Goal: Find contact information: Find contact information

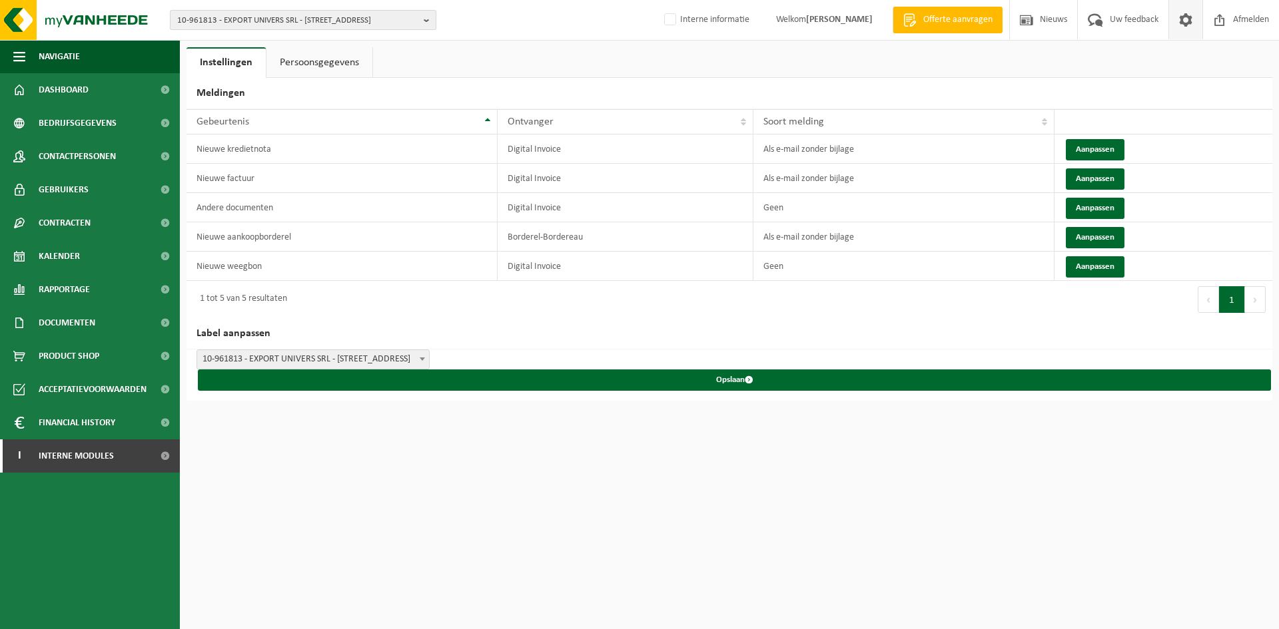
click at [236, 29] on span "10-961813 - EXPORT UNIVERS SRL - 1190 FOREST, RUE DES ANCIENS ETANGS 40" at bounding box center [297, 21] width 241 height 20
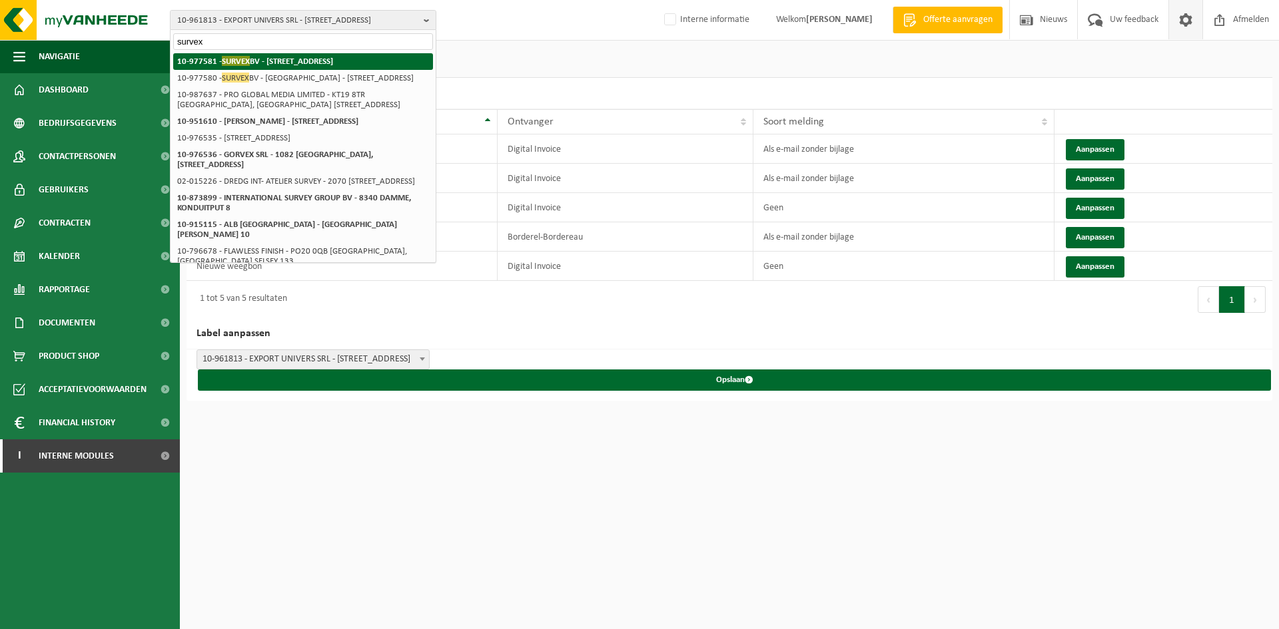
type input "survex"
click at [250, 58] on span "SURVEX" at bounding box center [236, 61] width 28 height 10
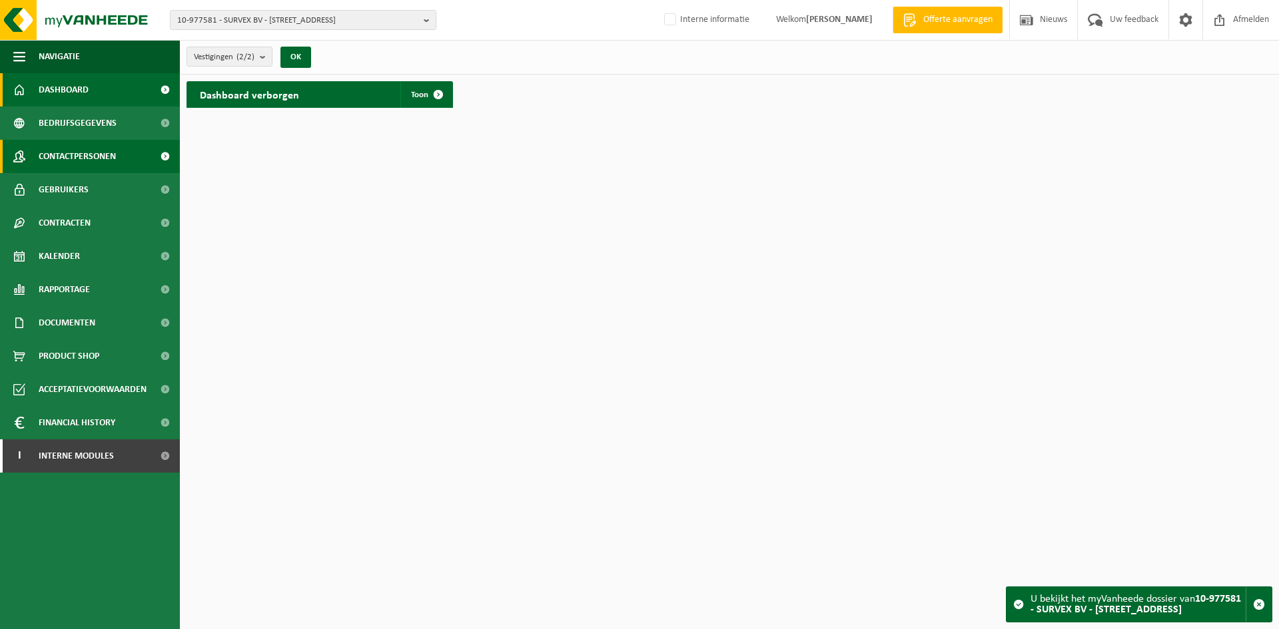
click at [113, 154] on span "Contactpersonen" at bounding box center [77, 156] width 77 height 33
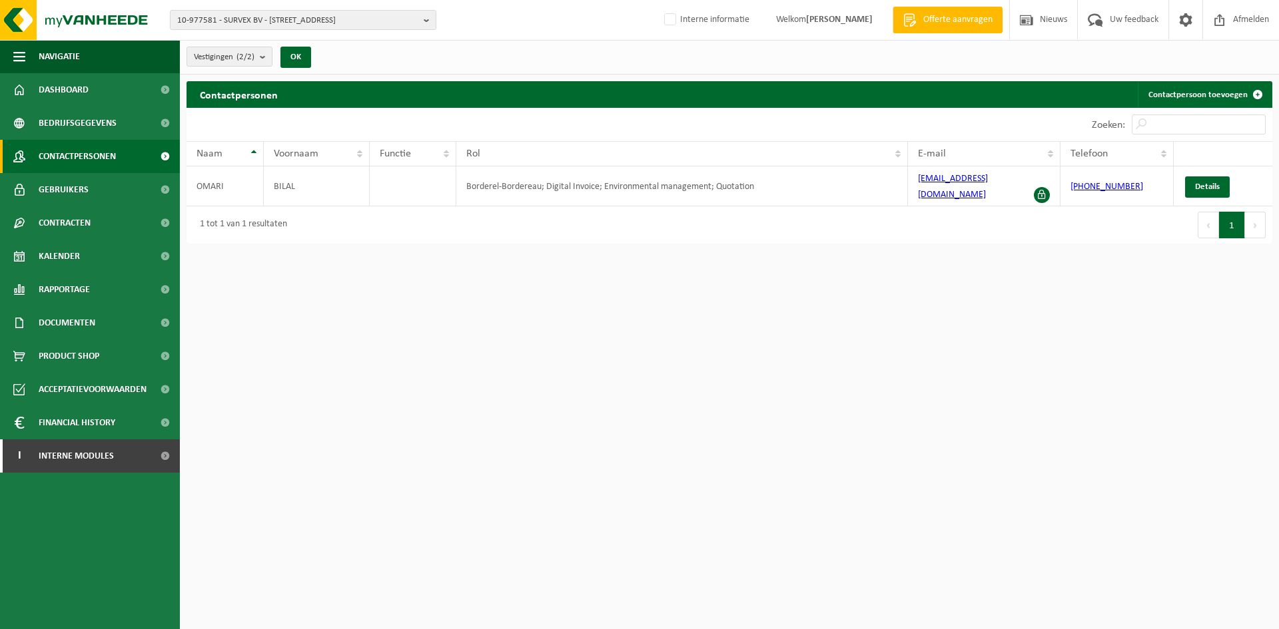
click at [210, 6] on div "10-977581 - SURVEX BV - 8790 WAREGEM, LIJSTERLAAN 1 10-977581 - SURVEX BV - 879…" at bounding box center [639, 20] width 1279 height 41
click at [212, 9] on div "10-977581 - SURVEX BV - 8790 WAREGEM, LIJSTERLAAN 1 10-977581 - SURVEX BV - 879…" at bounding box center [639, 20] width 1279 height 41
click at [221, 21] on span "10-977581 - SURVEX BV - 8790 WAREGEM, LIJSTERLAAN 1" at bounding box center [297, 21] width 241 height 20
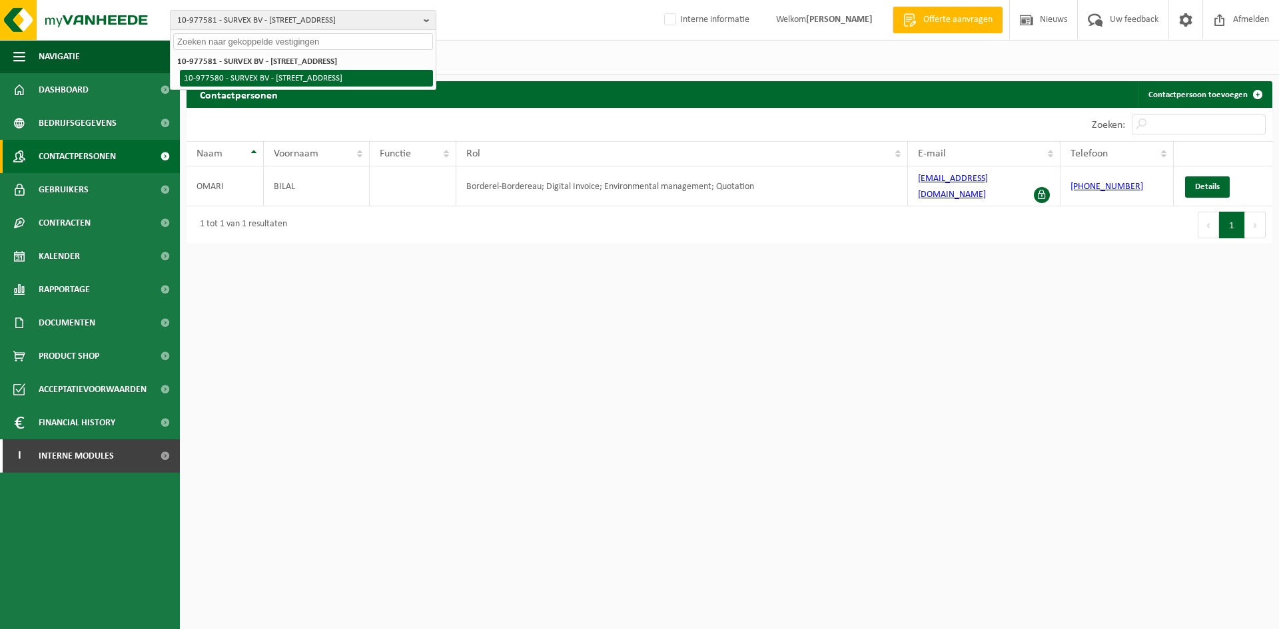
click at [296, 85] on li "10-977580 - SURVEX BV - HARELBEKE - 8530 HARELBEKE, GENTSESTRAAT 79" at bounding box center [306, 78] width 253 height 17
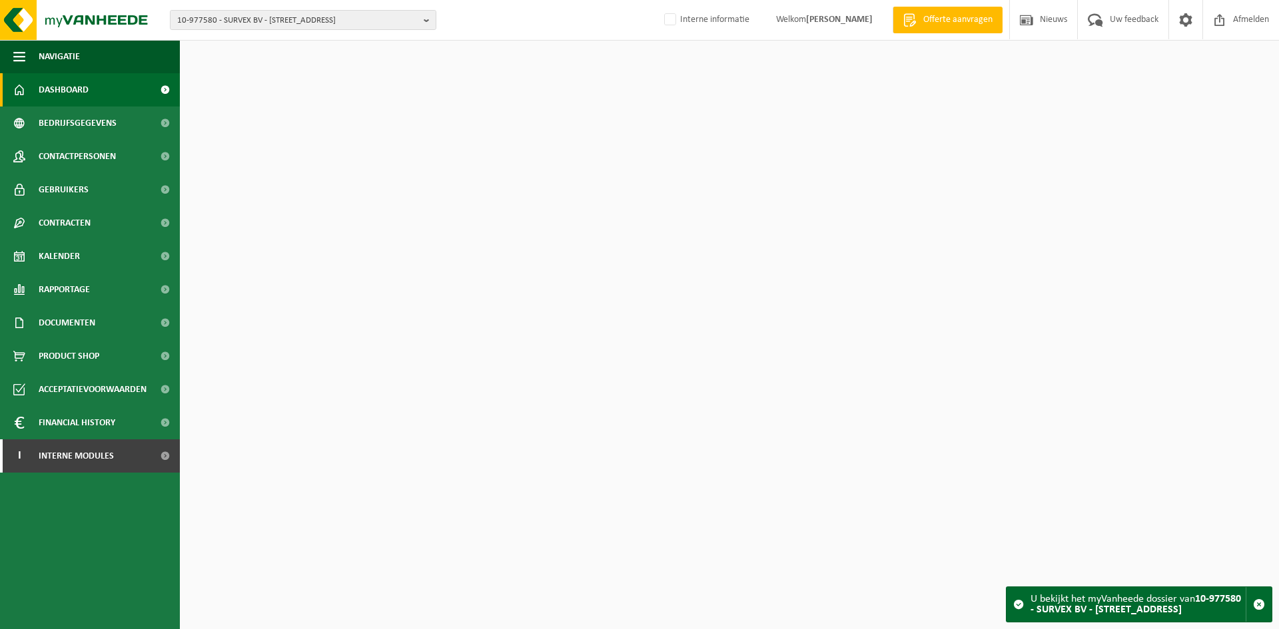
click at [109, 150] on span "Contactpersonen" at bounding box center [77, 156] width 77 height 33
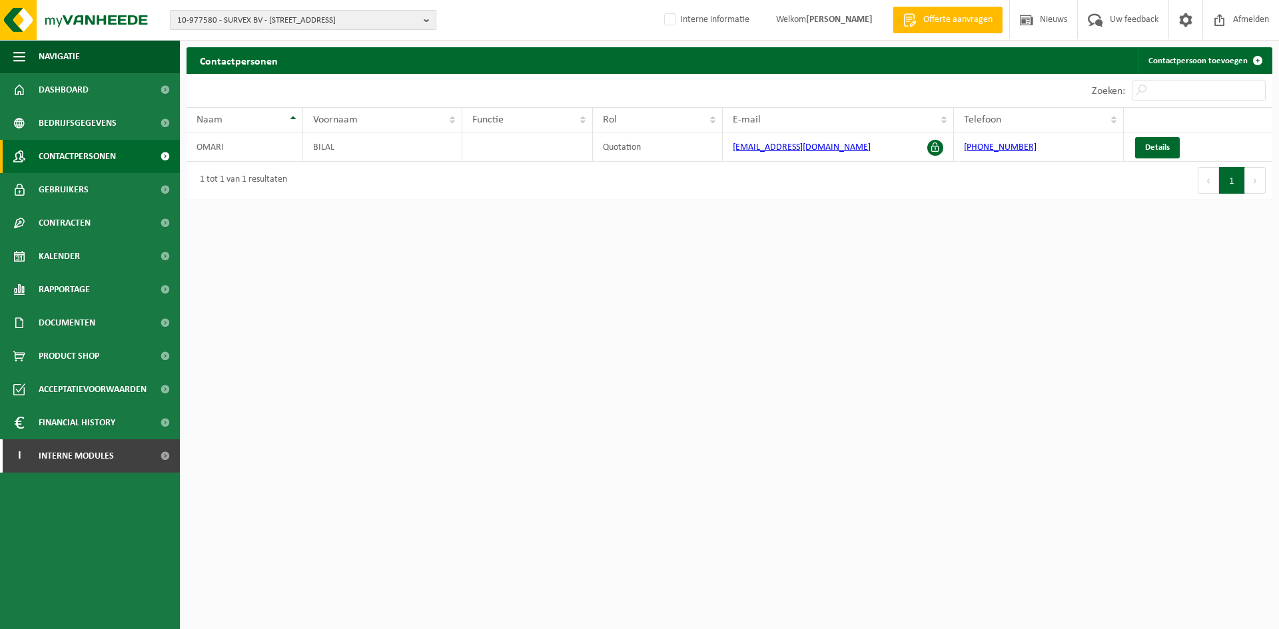
click at [307, 19] on span "10-977580 - SURVEX BV - [STREET_ADDRESS]" at bounding box center [297, 21] width 241 height 20
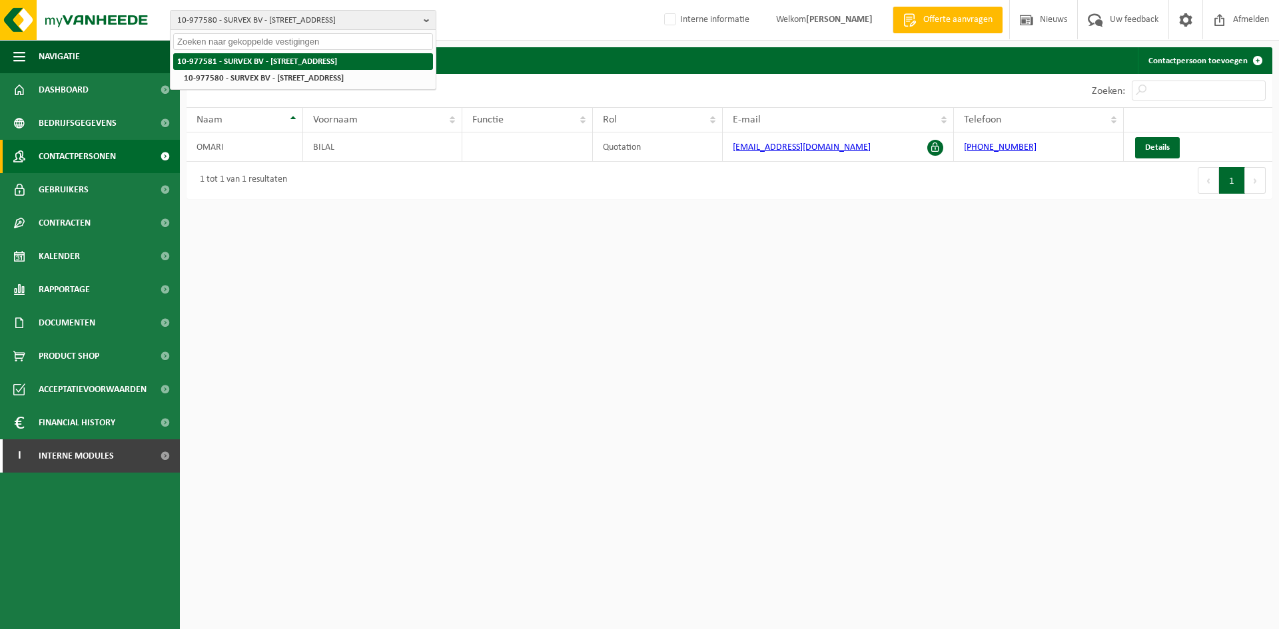
click at [298, 59] on strong "10-977581 - SURVEX BV - [STREET_ADDRESS]" at bounding box center [257, 61] width 160 height 9
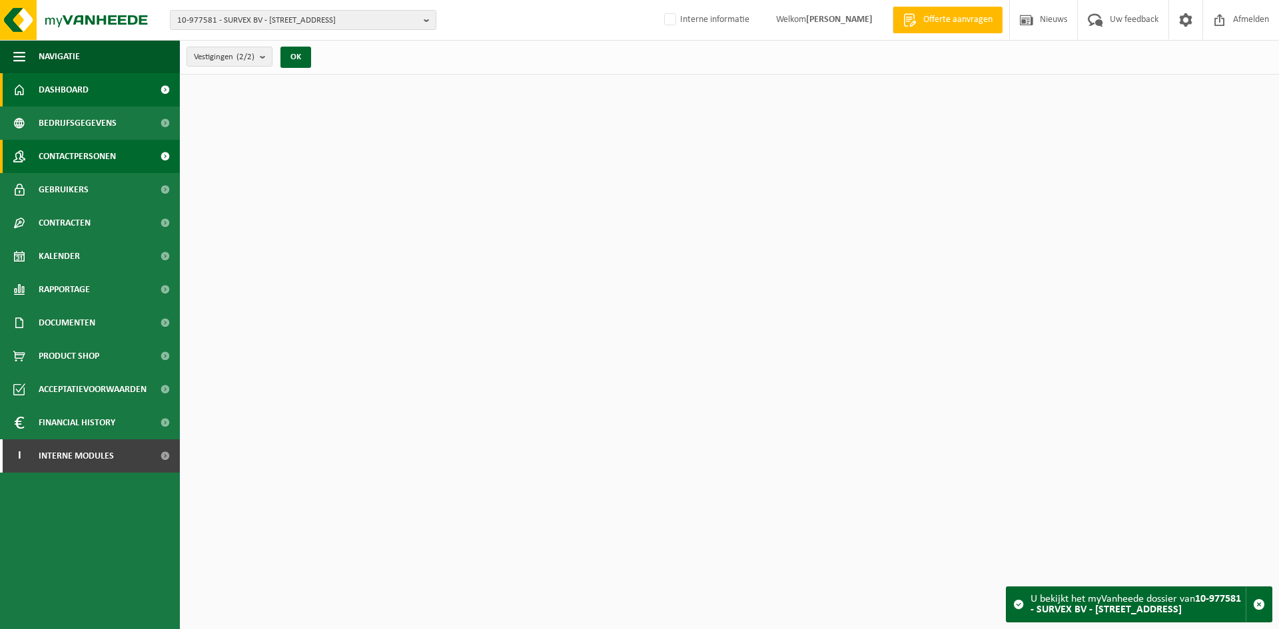
click at [71, 163] on span "Contactpersonen" at bounding box center [77, 156] width 77 height 33
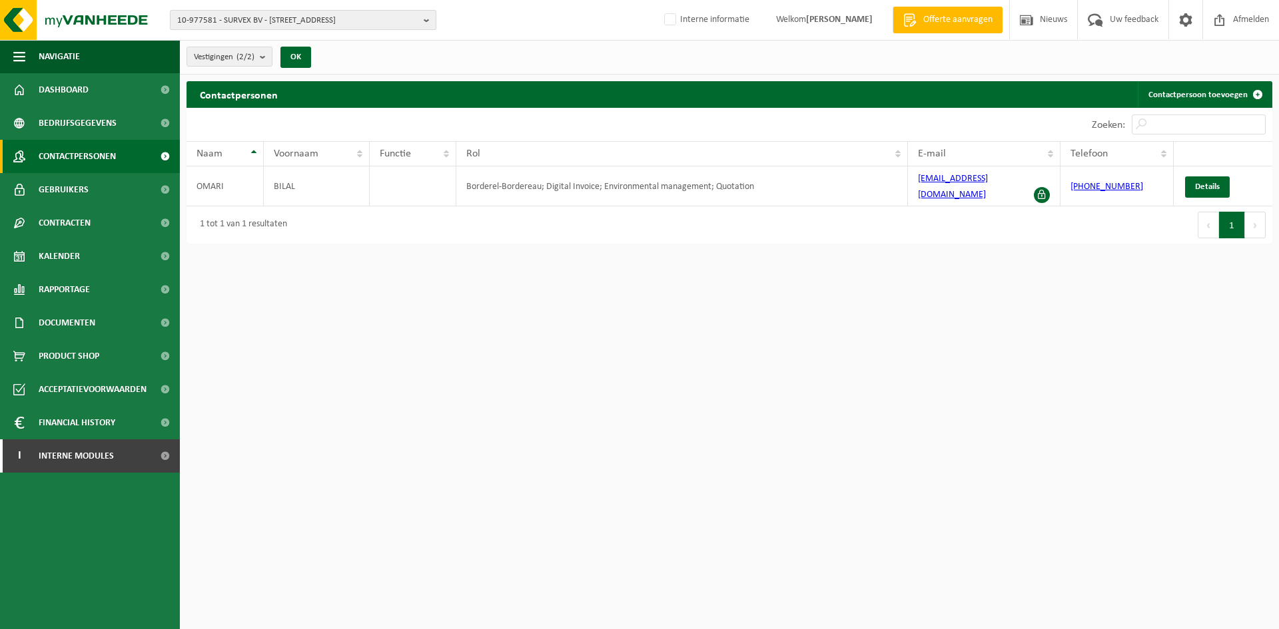
click at [373, 21] on span "10-977581 - SURVEX BV - [STREET_ADDRESS]" at bounding box center [297, 21] width 241 height 20
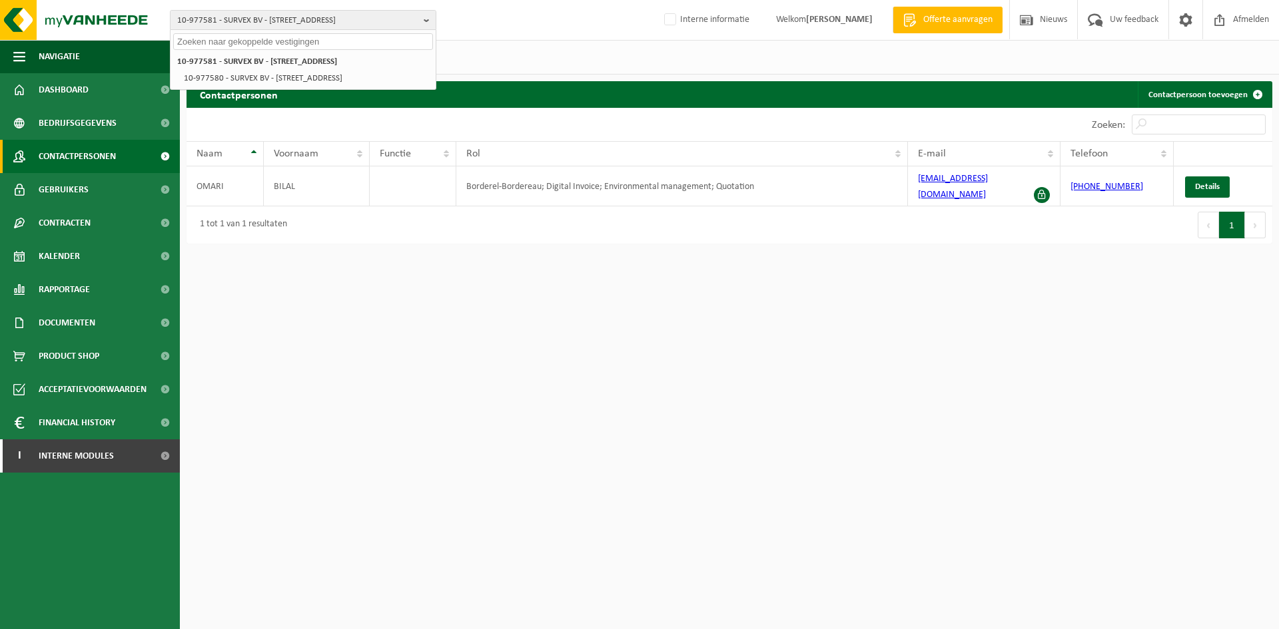
click at [523, 57] on div "Vestigingen (2/2) Alles selecteren Alles deselecteren Actieve selecteren SURVEX…" at bounding box center [729, 57] width 1099 height 35
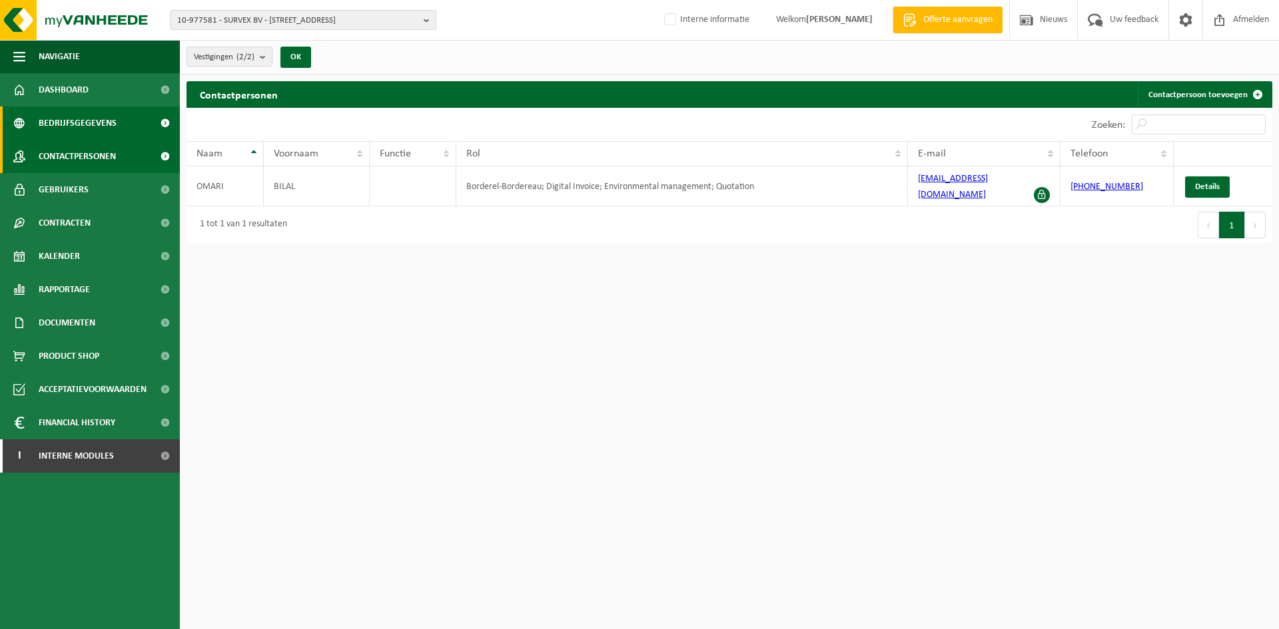
click at [99, 123] on span "Bedrijfsgegevens" at bounding box center [78, 123] width 78 height 33
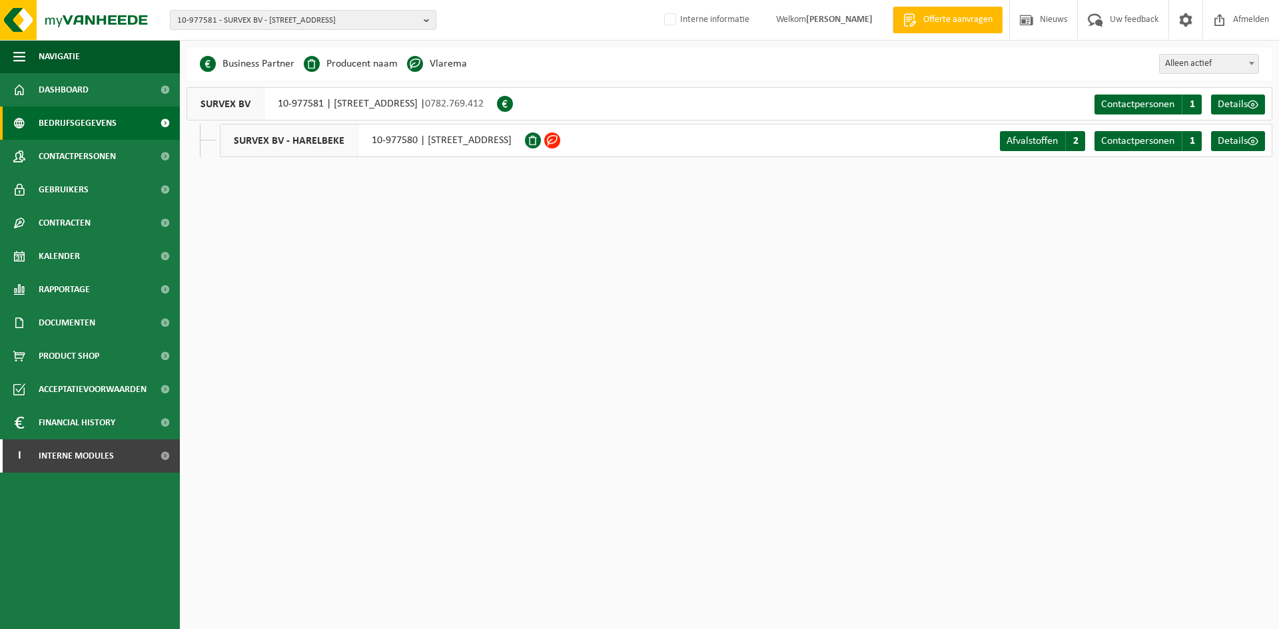
click at [220, 98] on span "SURVEX BV" at bounding box center [225, 104] width 77 height 32
drag, startPoint x: 280, startPoint y: 103, endPoint x: 324, endPoint y: 110, distance: 45.1
click at [324, 110] on div "SURVEX BV 10-977581 | [STREET_ADDRESS] | 0782.769.412" at bounding box center [341, 103] width 310 height 33
copy div "10-977581"
click at [80, 317] on span "Documenten" at bounding box center [67, 322] width 57 height 33
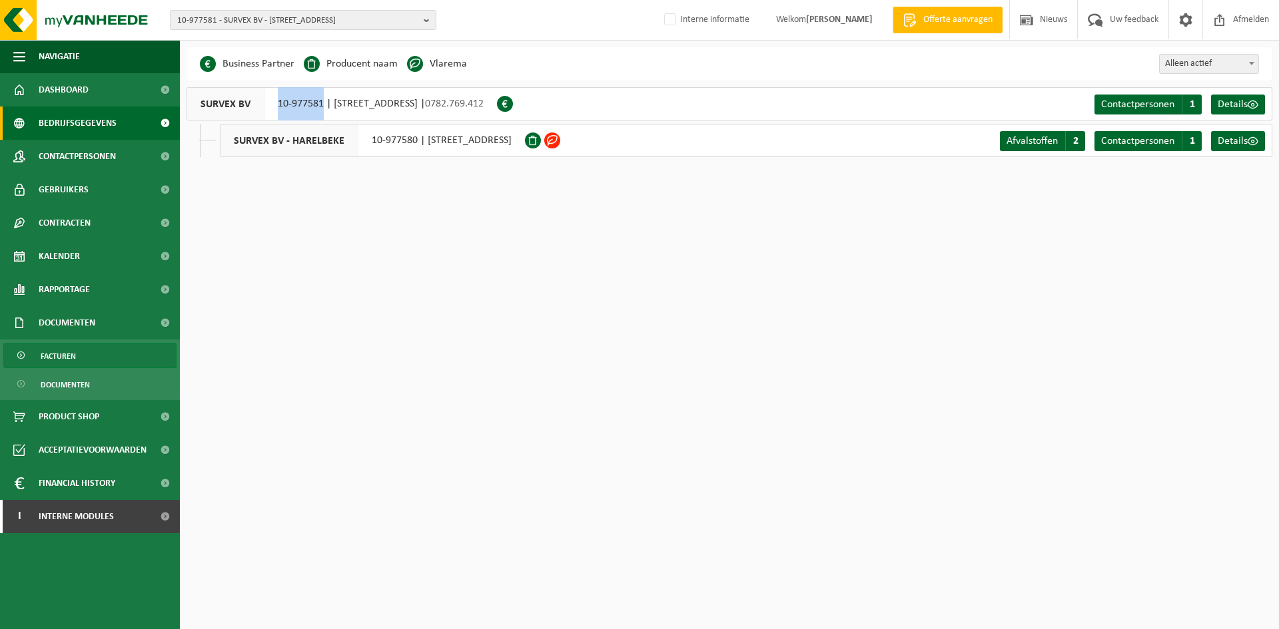
click at [93, 354] on link "Facturen" at bounding box center [89, 355] width 173 height 25
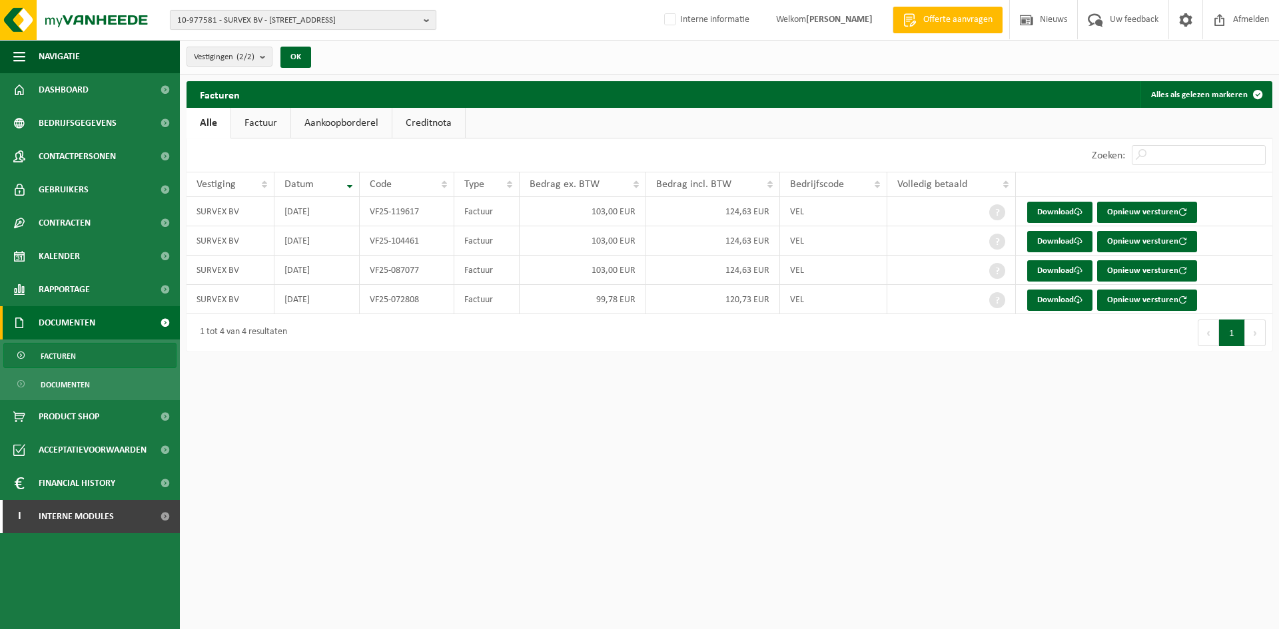
click at [236, 25] on span "10-977581 - SURVEX BV - 8790 WAREGEM, LIJSTERLAAN 1" at bounding box center [297, 21] width 241 height 20
type input "01-903979"
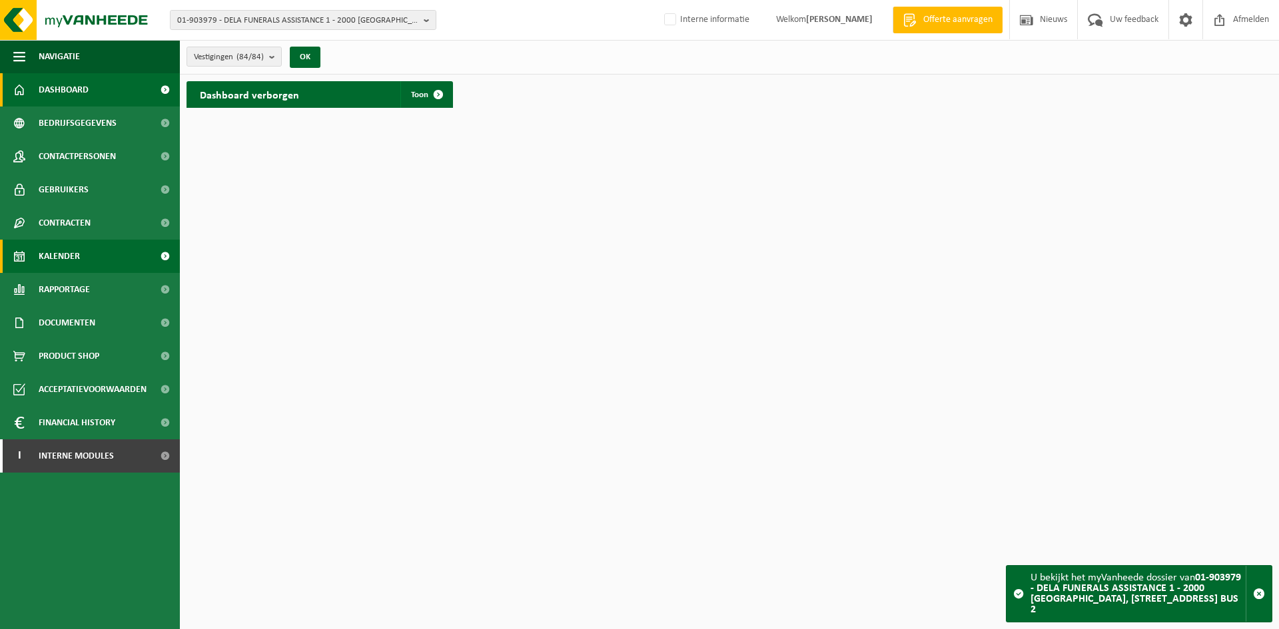
click at [79, 254] on span "Kalender" at bounding box center [59, 256] width 41 height 33
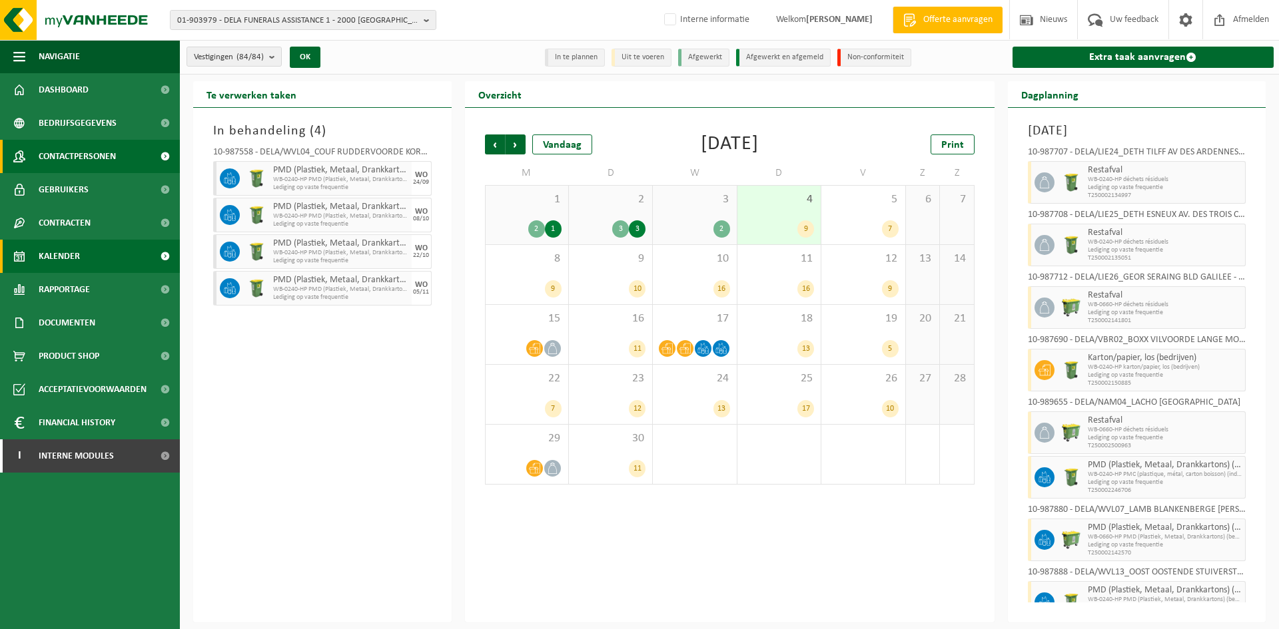
click at [83, 150] on span "Contactpersonen" at bounding box center [77, 156] width 77 height 33
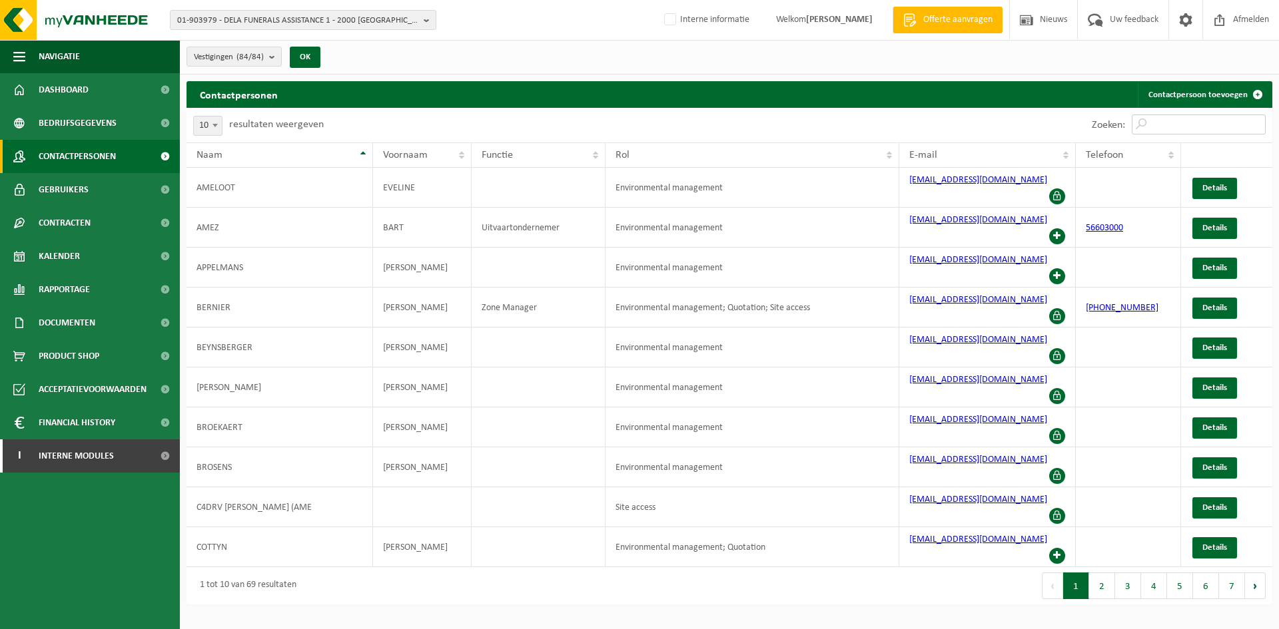
click at [1170, 125] on input "Zoeken:" at bounding box center [1198, 125] width 134 height 20
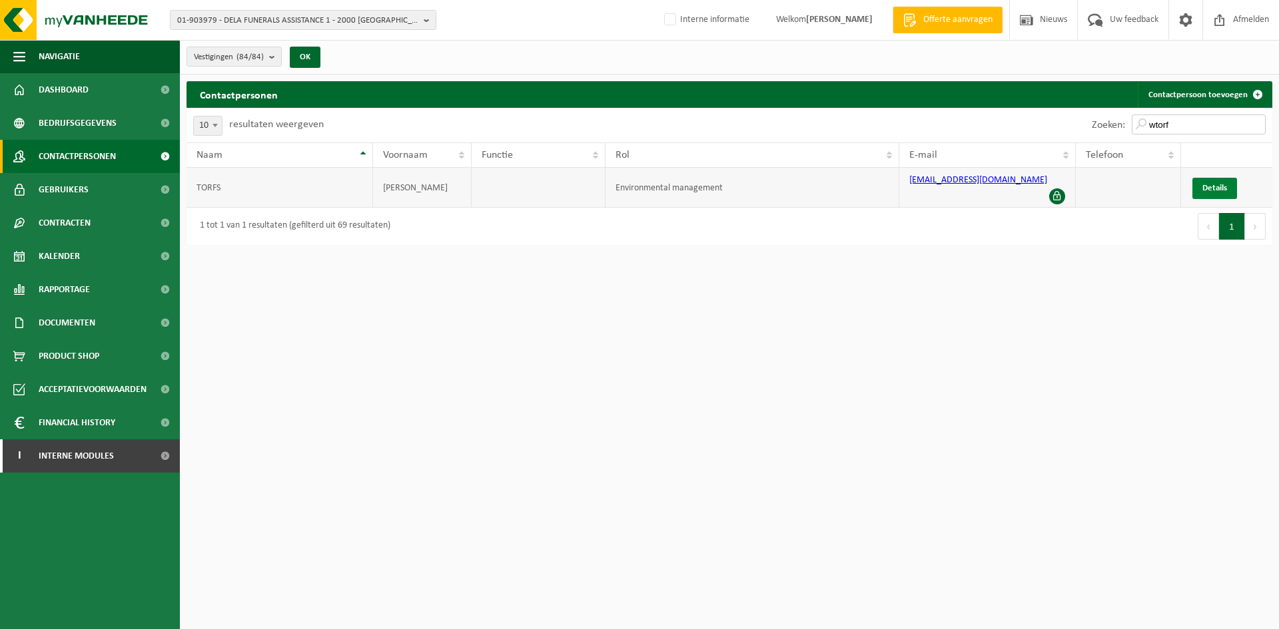
type input "wtorf"
click at [1199, 178] on link "Details" at bounding box center [1214, 188] width 45 height 21
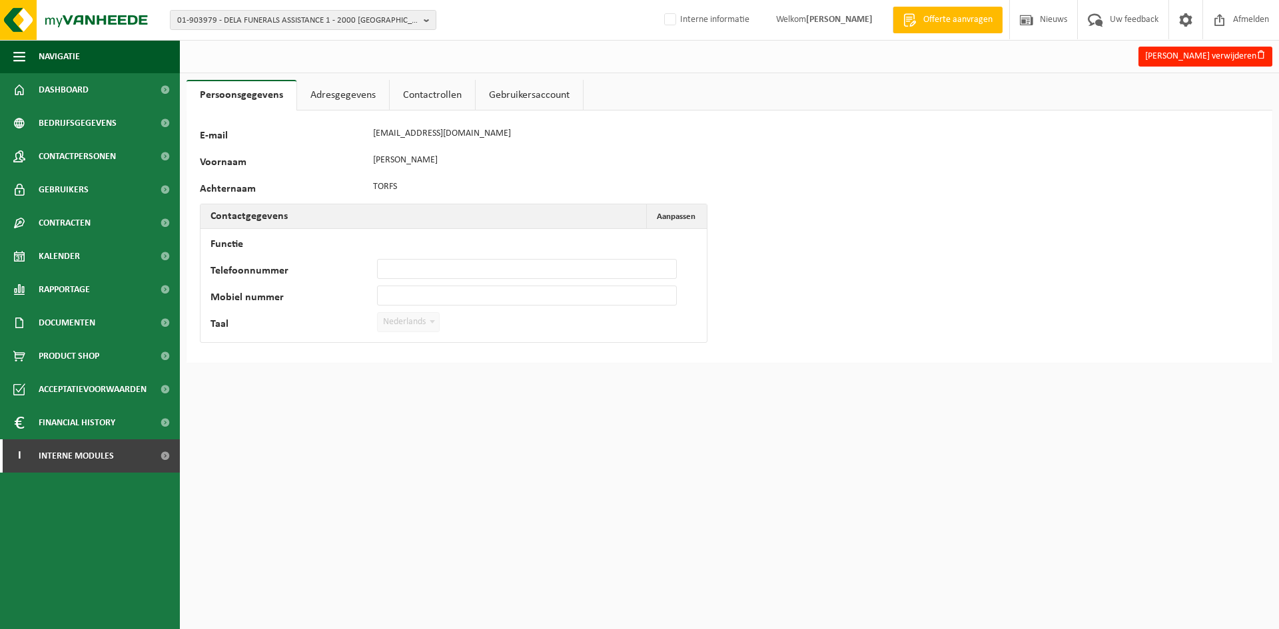
click at [449, 85] on link "Contactrollen" at bounding box center [432, 95] width 85 height 31
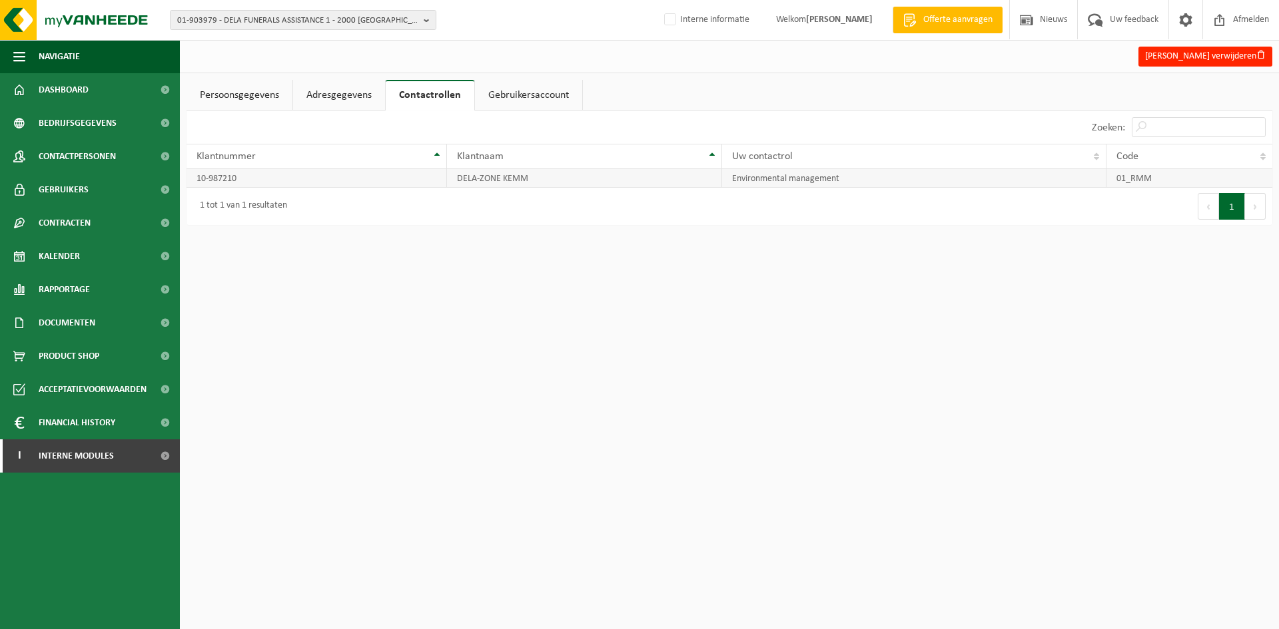
click at [249, 178] on td "10-987210" at bounding box center [316, 178] width 260 height 19
drag, startPoint x: 254, startPoint y: 178, endPoint x: 188, endPoint y: 179, distance: 66.6
click at [188, 179] on td "10-987210" at bounding box center [316, 178] width 260 height 19
copy td "10-987210"
click at [272, 29] on span "01-903979 - DELA FUNERALS ASSISTANCE 1 - 2000 [GEOGRAPHIC_DATA], [STREET_ADDRES…" at bounding box center [297, 21] width 241 height 20
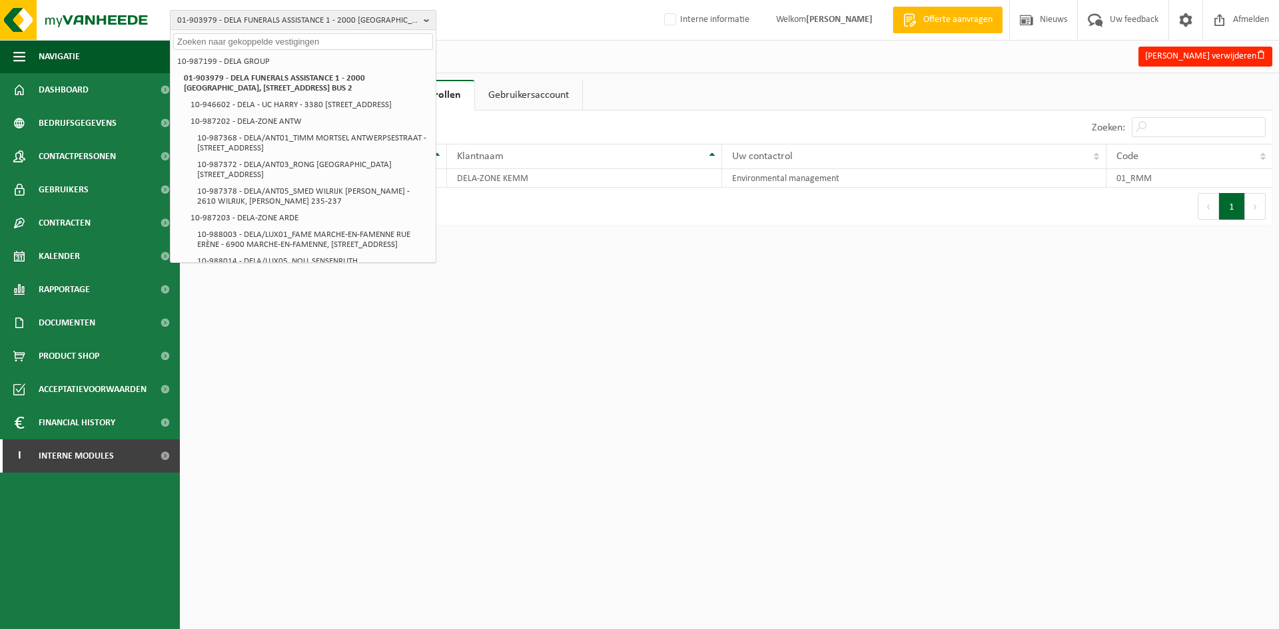
paste input "10-987210"
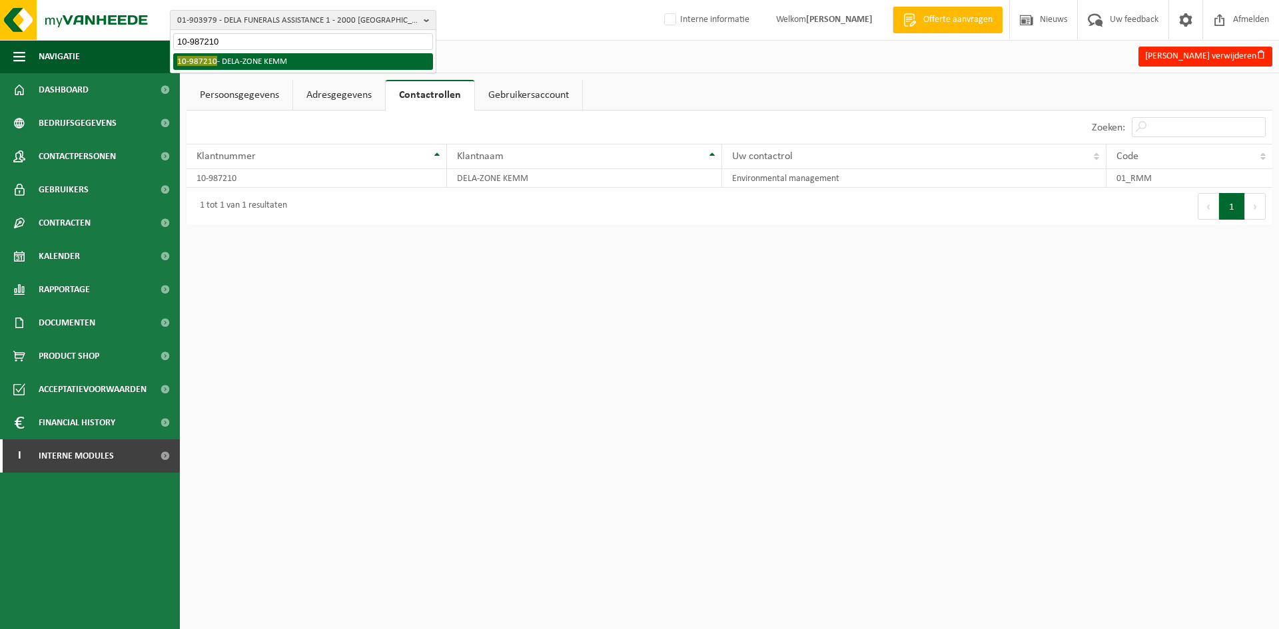
type input "10-987210"
click at [251, 60] on li "10-987210 - DELA-ZONE KEMM" at bounding box center [303, 61] width 260 height 17
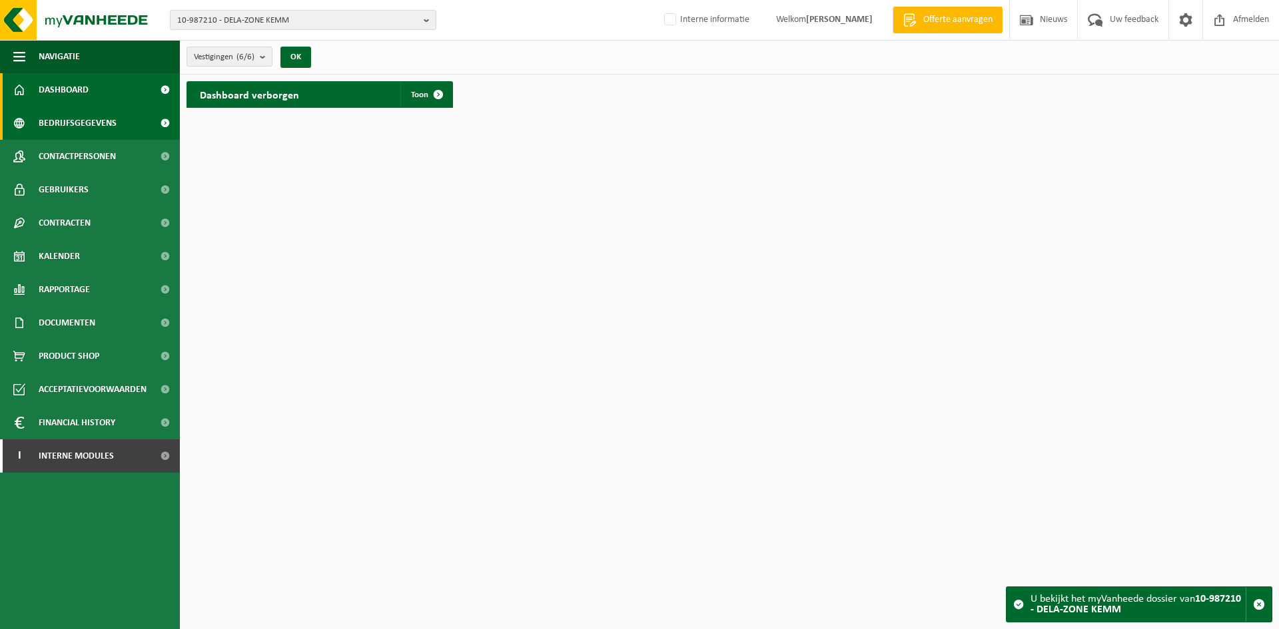
click at [82, 125] on span "Bedrijfsgegevens" at bounding box center [78, 123] width 78 height 33
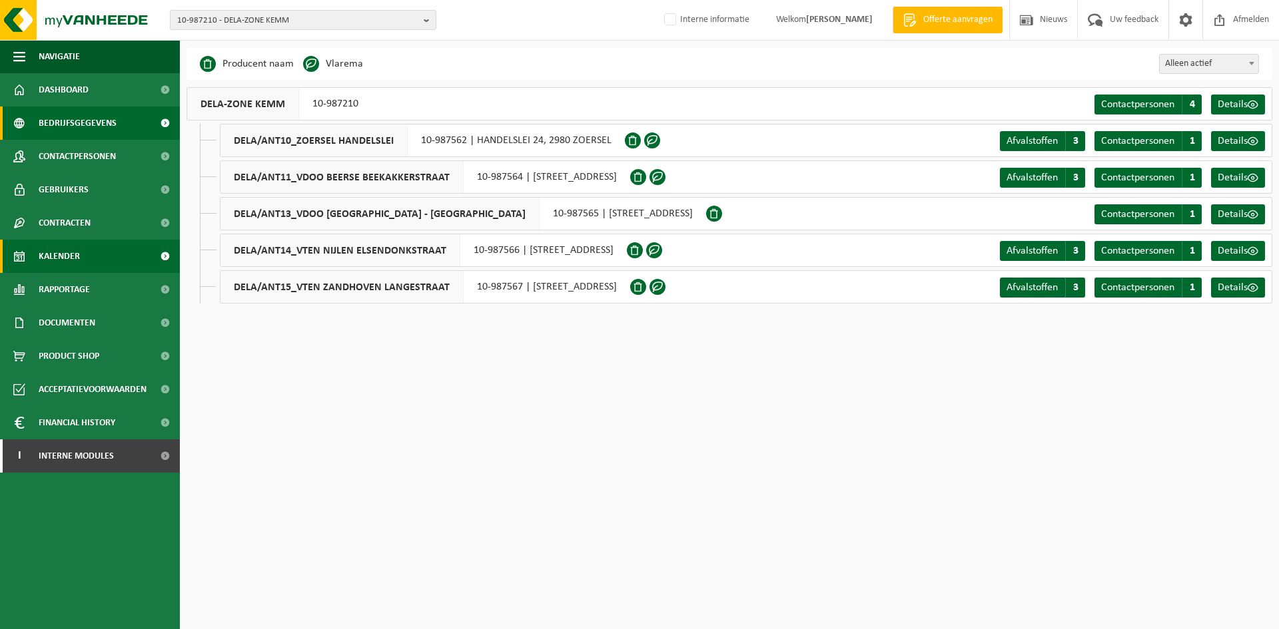
click at [85, 258] on link "Kalender" at bounding box center [90, 256] width 180 height 33
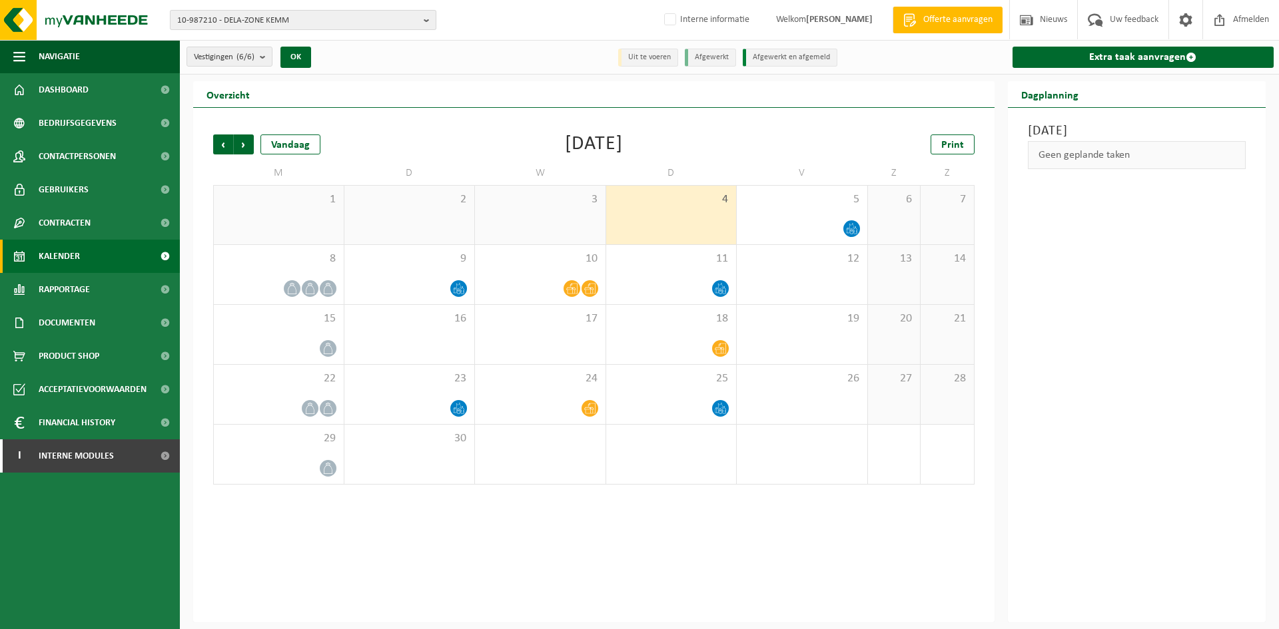
click at [251, 11] on span "10-987210 - DELA-ZONE KEMM" at bounding box center [297, 21] width 241 height 20
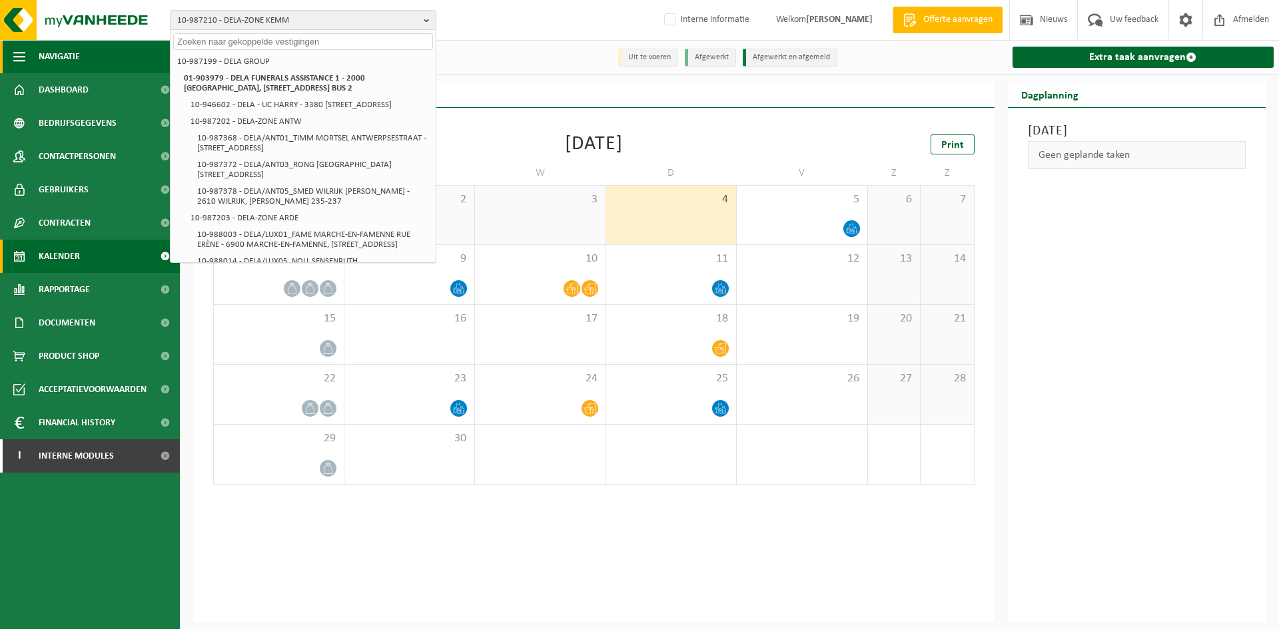
click at [98, 54] on button "Navigatie" at bounding box center [90, 56] width 180 height 33
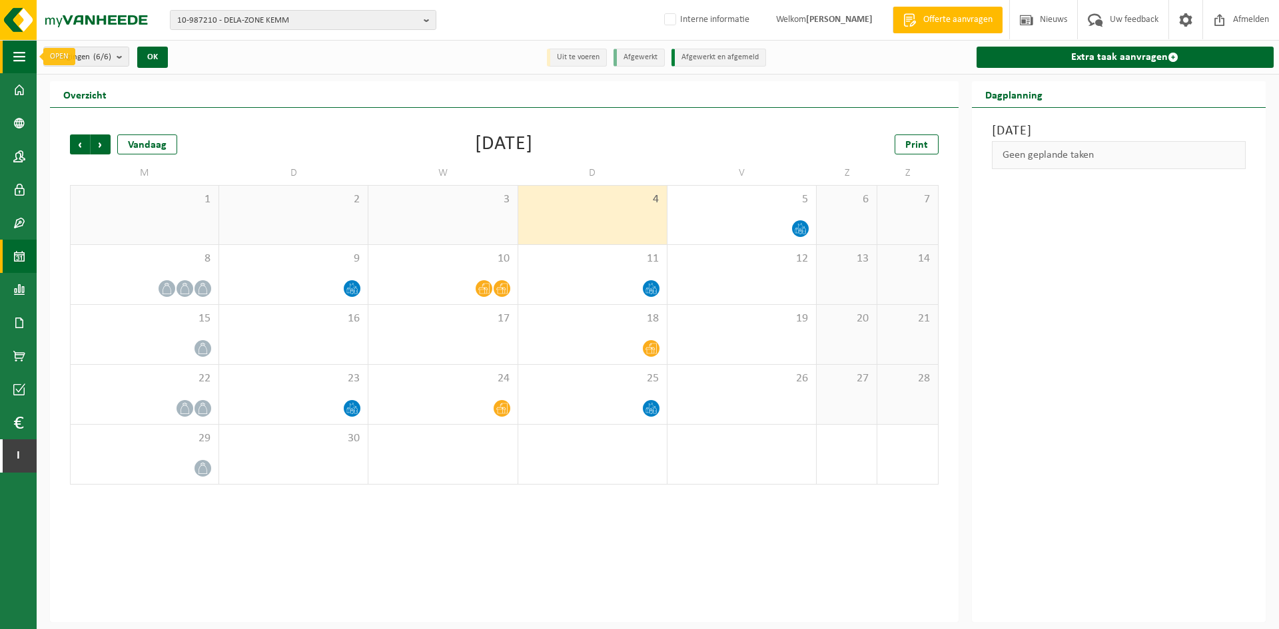
click at [29, 58] on button "Navigatie" at bounding box center [18, 56] width 37 height 33
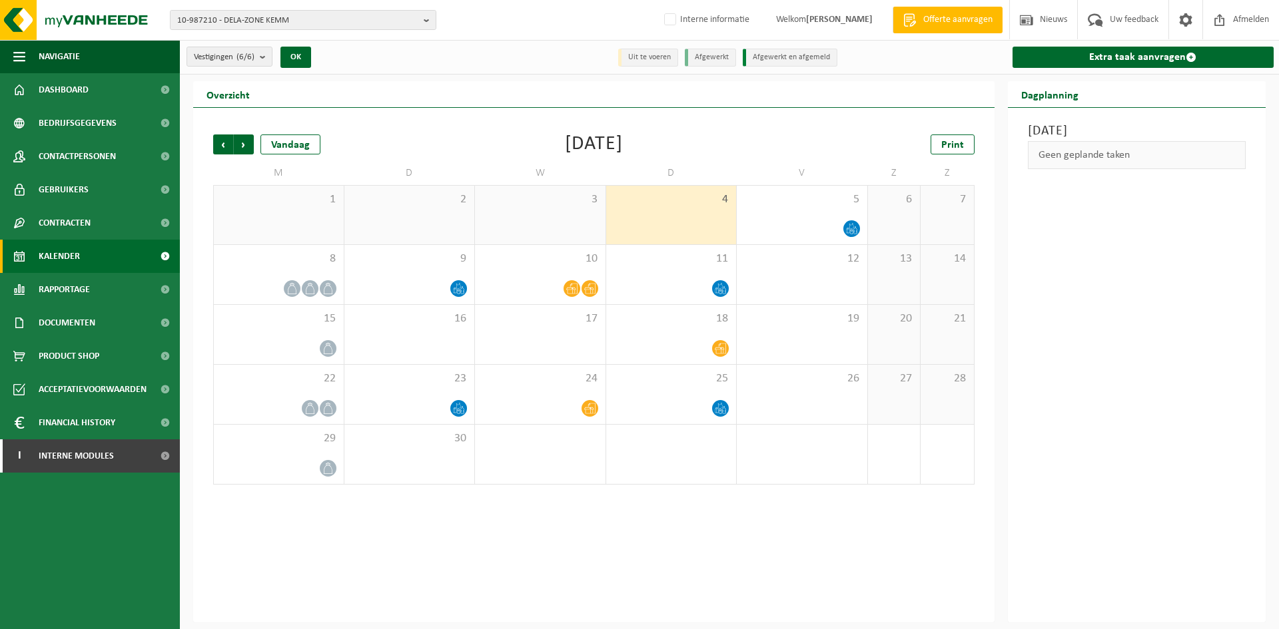
click at [535, 45] on div "Vestigingen (6/6) Alles selecteren Alles deselecteren Actieve selecteren DELA-Z…" at bounding box center [729, 57] width 1099 height 35
click at [292, 265] on span "8" at bounding box center [278, 259] width 117 height 15
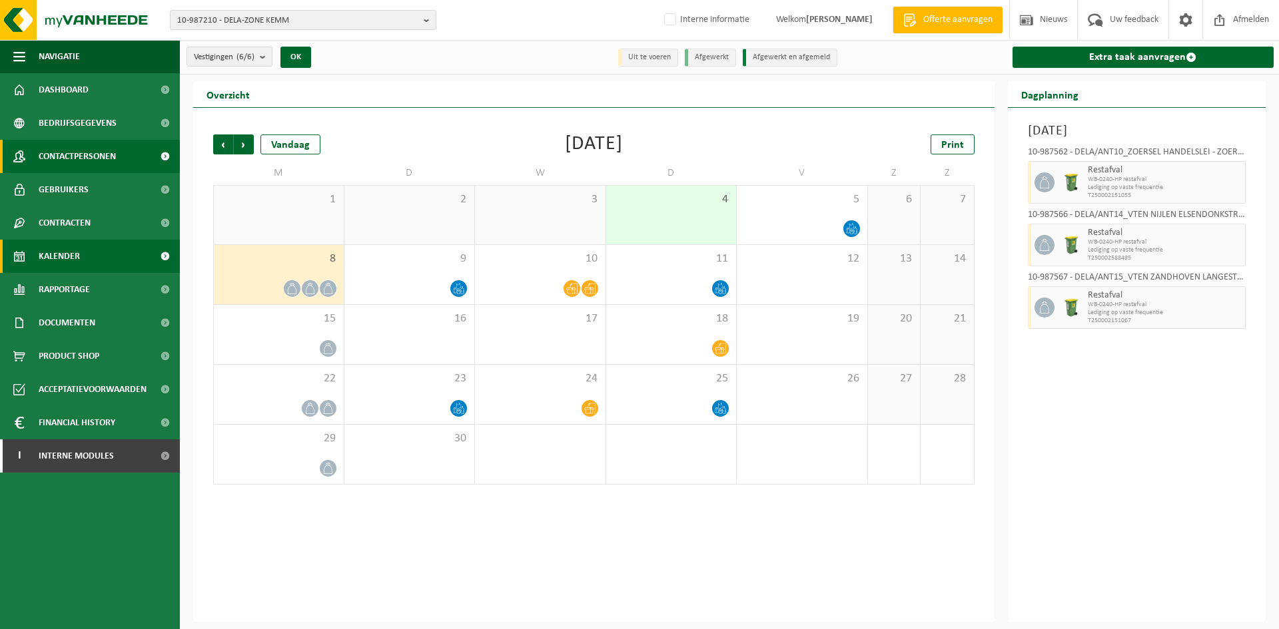
click at [105, 152] on span "Contactpersonen" at bounding box center [77, 156] width 77 height 33
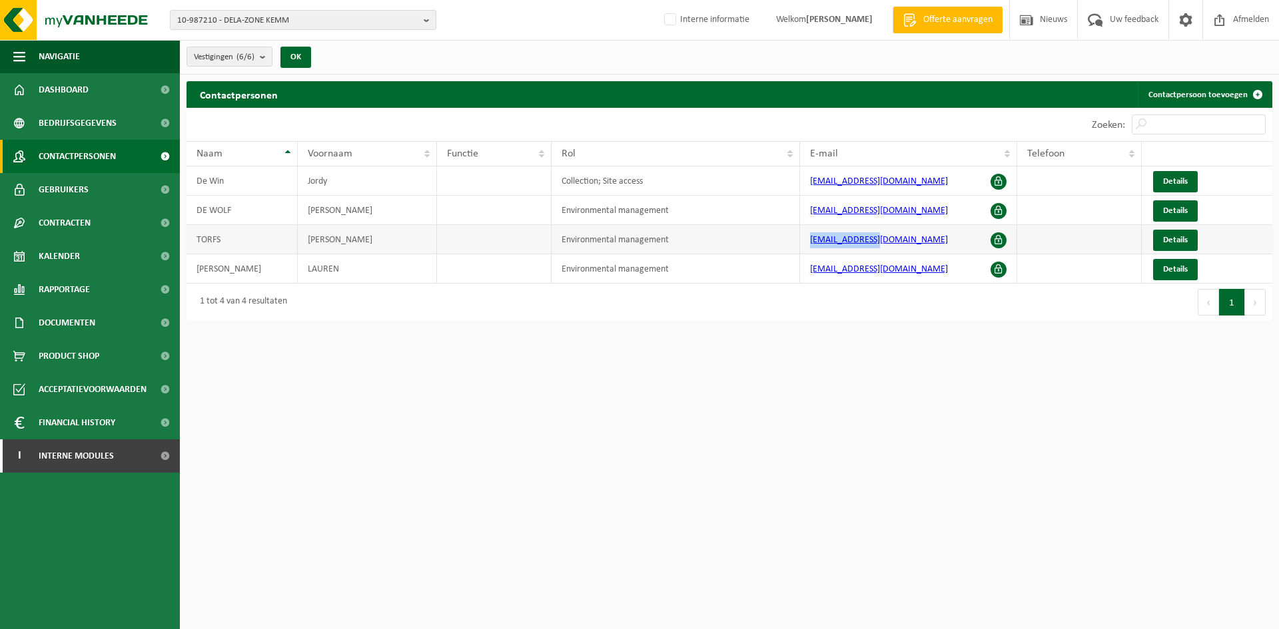
drag, startPoint x: 883, startPoint y: 240, endPoint x: 780, endPoint y: 244, distance: 102.6
click at [780, 244] on tr "[PERSON_NAME] Environmental management [EMAIL_ADDRESS][DOMAIN_NAME] Details" at bounding box center [728, 239] width 1085 height 29
copy tr "[EMAIL_ADDRESS][DOMAIN_NAME]"
click at [83, 255] on link "Kalender" at bounding box center [90, 256] width 180 height 33
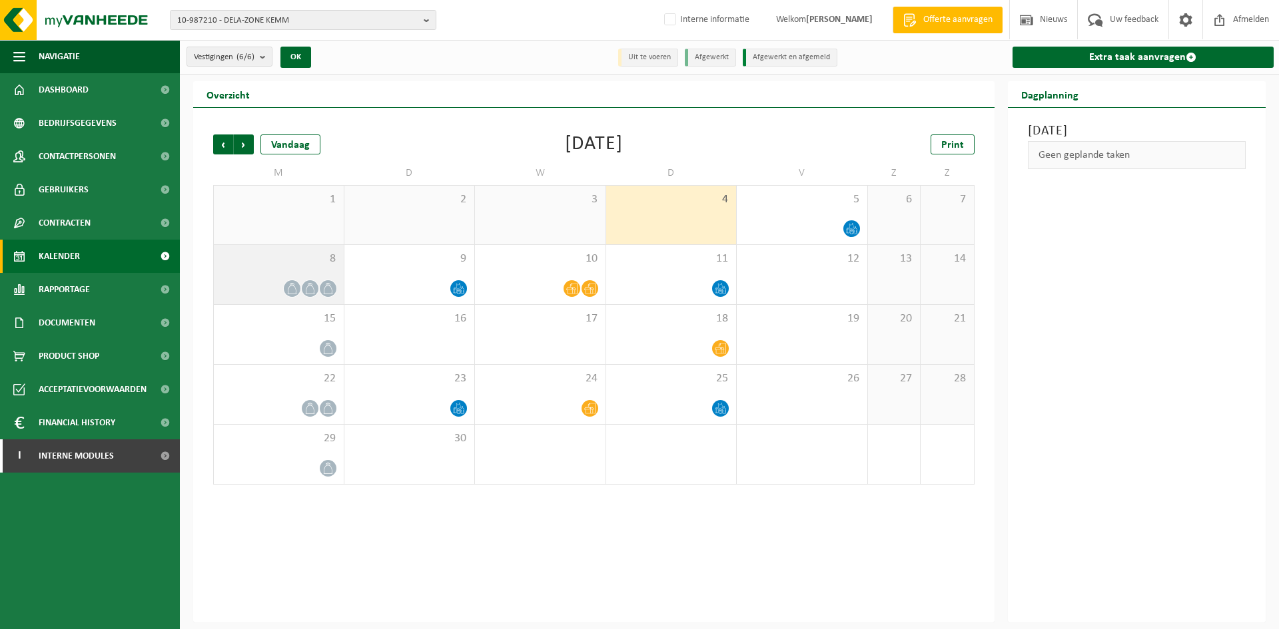
click at [290, 266] on div "8" at bounding box center [279, 274] width 130 height 59
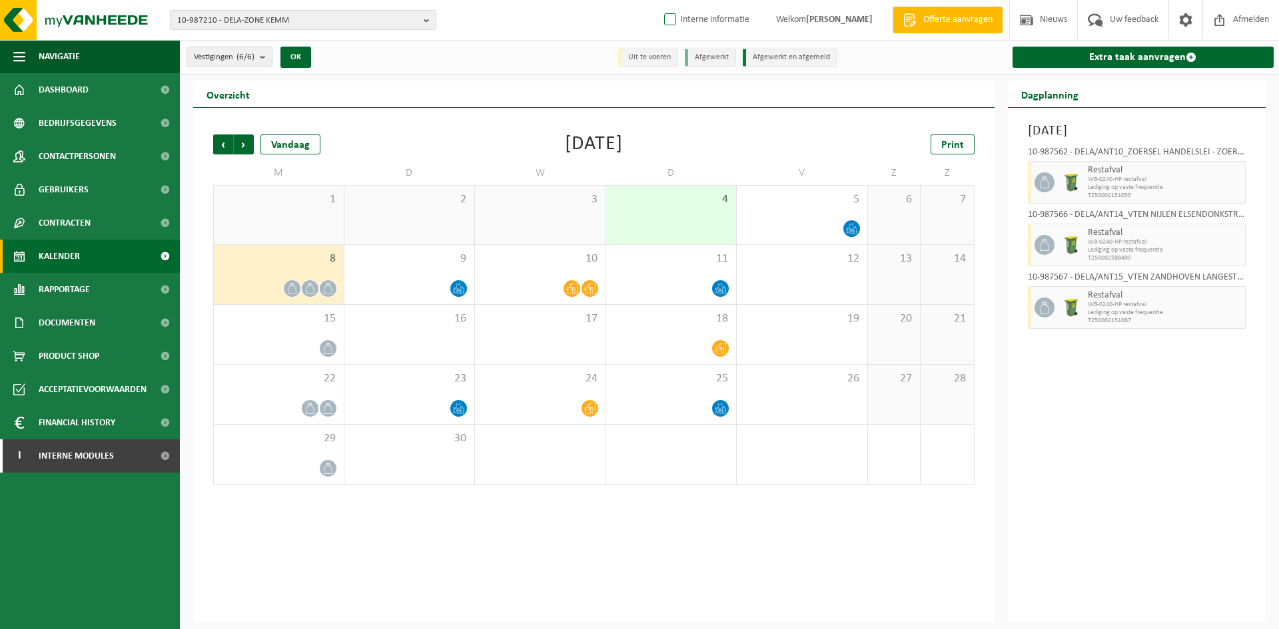
click at [707, 19] on label "Interne informatie" at bounding box center [705, 20] width 88 height 20
click at [659, 0] on input "Interne informatie" at bounding box center [659, -1] width 1 height 1
checkbox input "true"
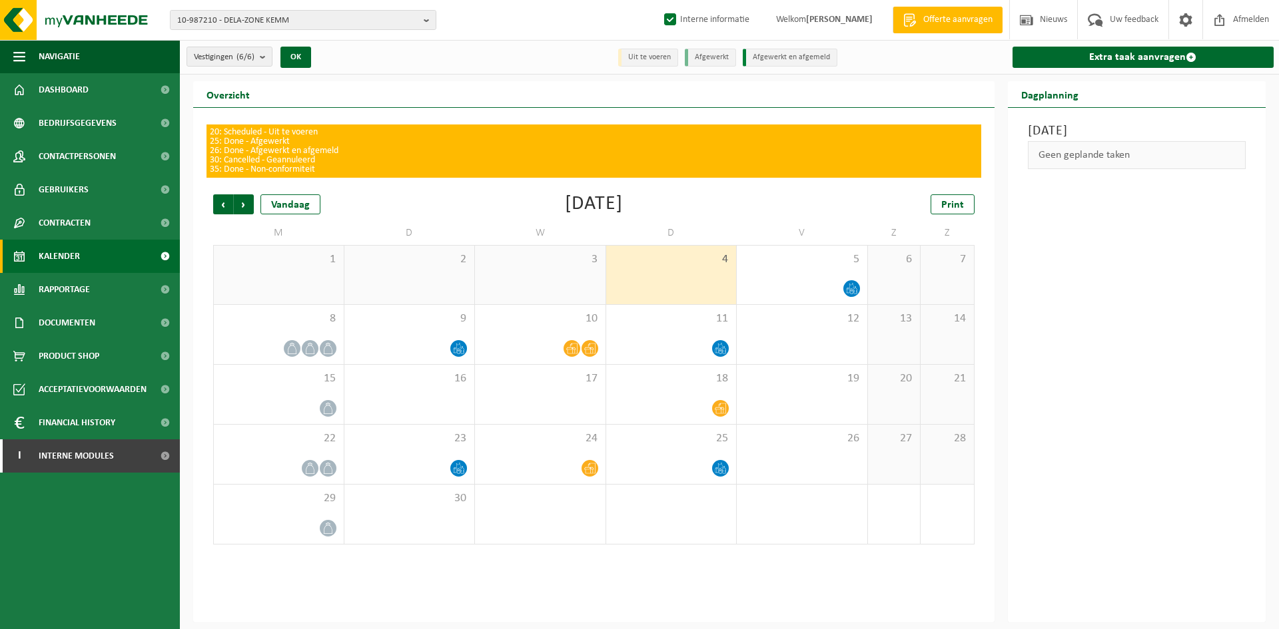
drag, startPoint x: 240, startPoint y: 21, endPoint x: 232, endPoint y: 37, distance: 17.6
click at [240, 21] on span "10-987210 - DELA-ZONE KEMM" at bounding box center [297, 21] width 241 height 20
paste input "10-901286"
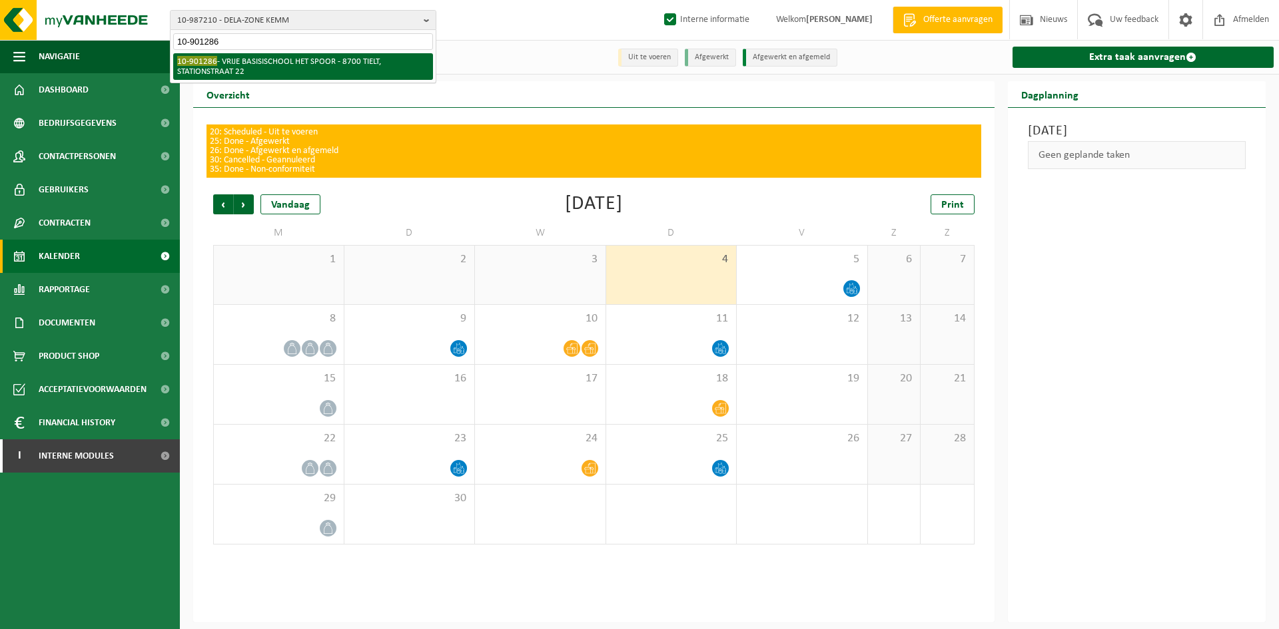
type input "10-901286"
click at [245, 67] on li "10-901286 - VRIJE BASISISCHOOL HET SPOOR - 8700 TIELT, STATIONSTRAAT 22" at bounding box center [303, 66] width 260 height 27
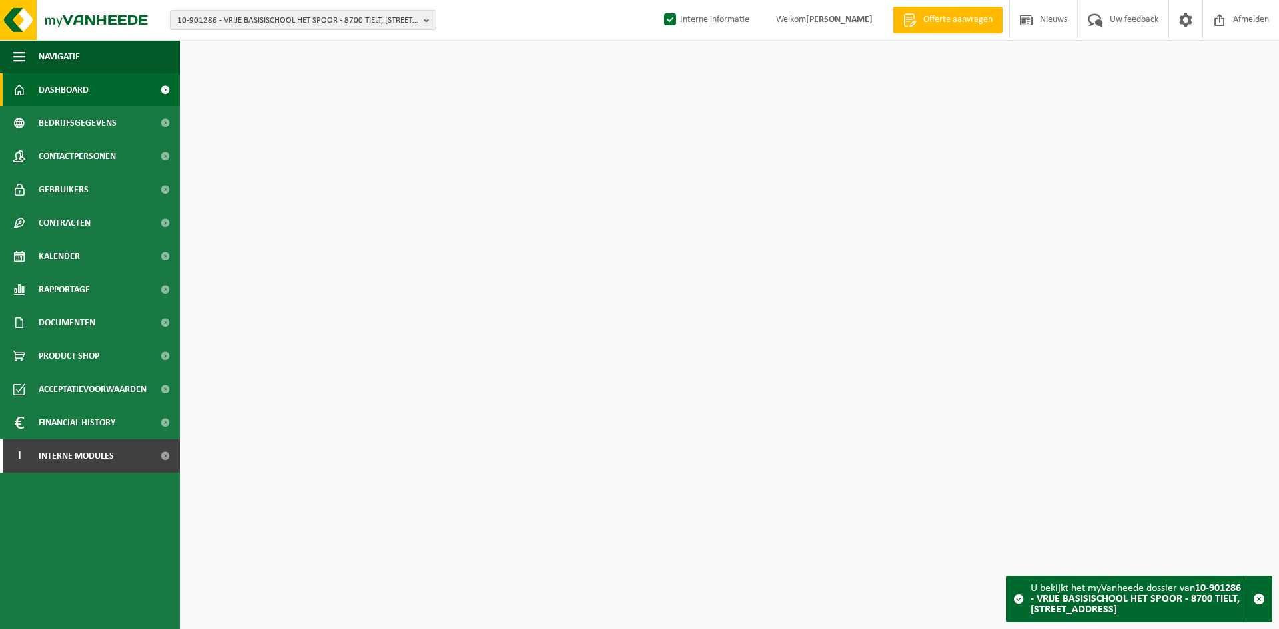
click at [89, 154] on span "Contactpersonen" at bounding box center [77, 156] width 77 height 33
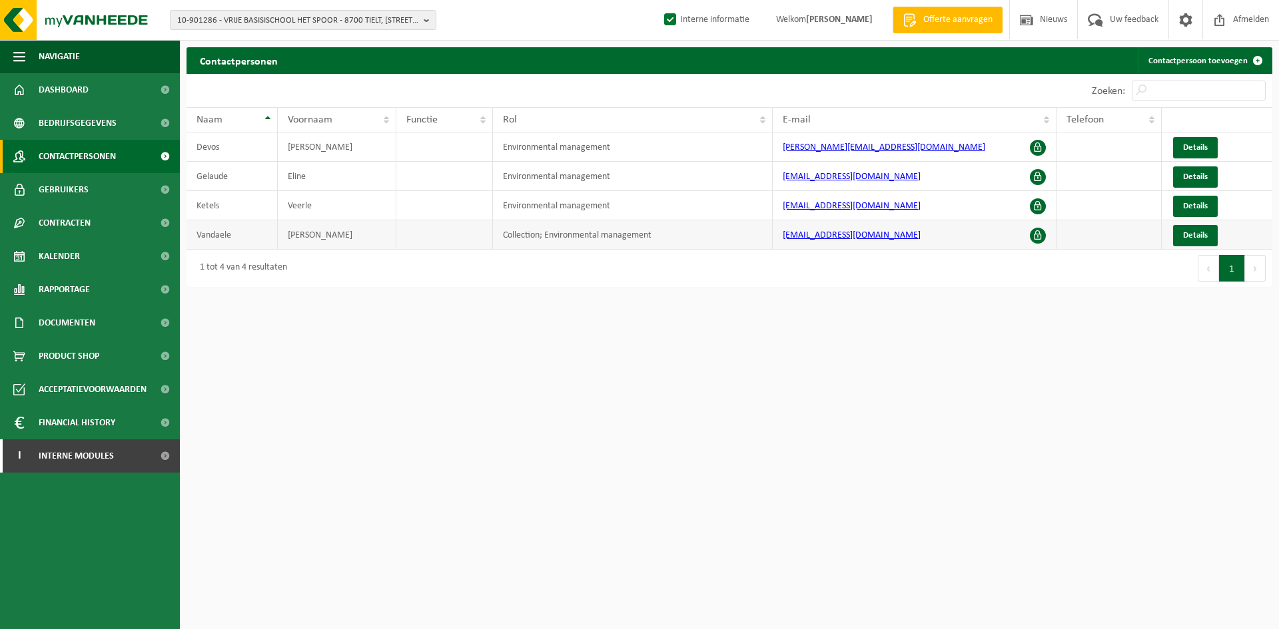
drag, startPoint x: 940, startPoint y: 238, endPoint x: 765, endPoint y: 240, distance: 175.2
click at [765, 240] on tr "[PERSON_NAME] Collection; Environmental management [EMAIL_ADDRESS][DOMAIN_NAME]…" at bounding box center [728, 234] width 1085 height 29
copy tr "[EMAIL_ADDRESS][DOMAIN_NAME]"
click at [336, 17] on span "10-901286 - VRIJE BASISISCHOOL HET SPOOR - 8700 TIELT, [STREET_ADDRESS]" at bounding box center [297, 21] width 241 height 20
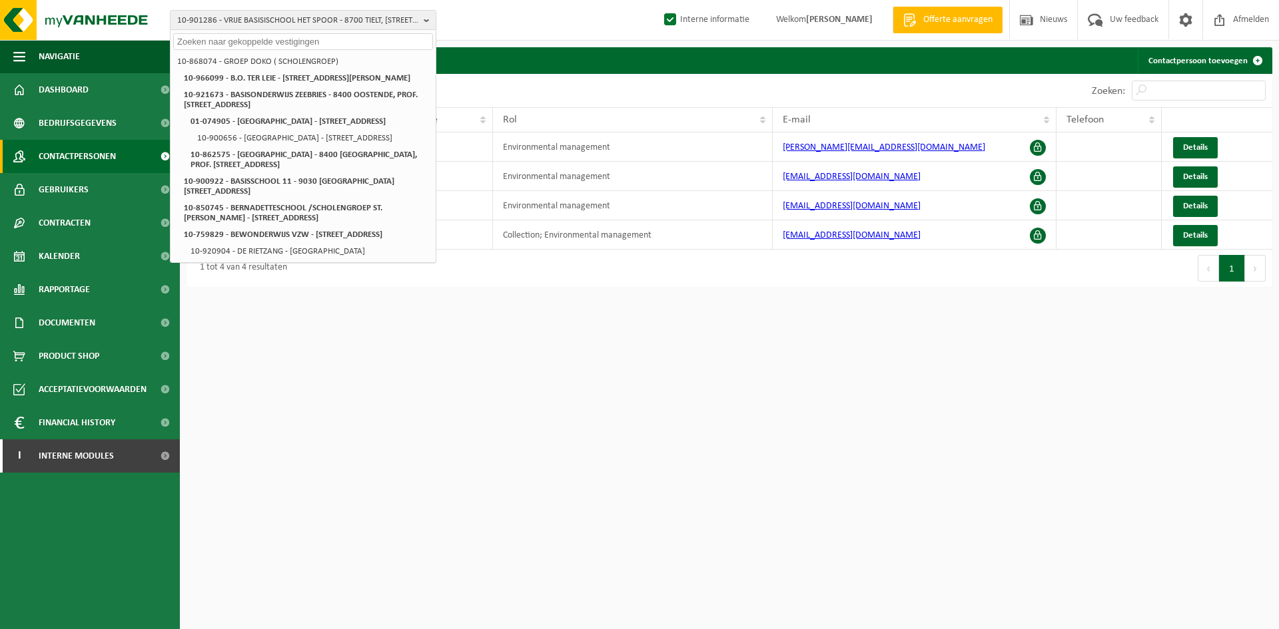
click at [565, 380] on html "10-901286 - VRIJE BASISISCHOOL HET SPOOR - 8700 TIELT, STATIONSTRAAT 22 10-8680…" at bounding box center [639, 314] width 1279 height 629
click at [624, 392] on html "10-901286 - VRIJE BASISISCHOOL HET SPOOR - 8700 TIELT, STATIONSTRAAT 22 10-8680…" at bounding box center [639, 314] width 1279 height 629
click at [504, 381] on html "10-901286 - VRIJE BASISISCHOOL HET SPOOR - 8700 TIELT, STATIONSTRAAT 22 10-8680…" at bounding box center [639, 314] width 1279 height 629
click at [497, 445] on html "10-901286 - VRIJE BASISISCHOOL HET SPOOR - 8700 TIELT, STATIONSTRAAT 22 10-8680…" at bounding box center [639, 314] width 1279 height 629
click at [868, 344] on html "10-901286 - VRIJE BASISISCHOOL HET SPOOR - 8700 TIELT, STATIONSTRAAT 22 10-8680…" at bounding box center [639, 314] width 1279 height 629
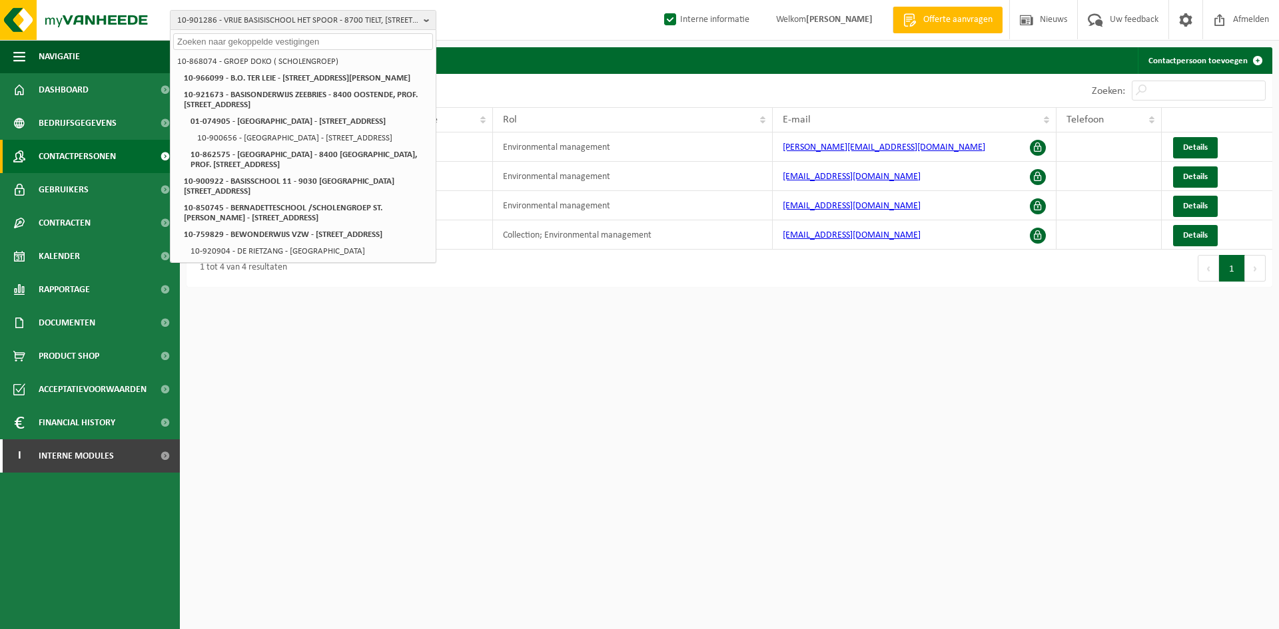
click at [776, 365] on html "10-901286 - VRIJE BASISISCHOOL HET SPOOR - 8700 TIELT, STATIONSTRAAT 22 10-8680…" at bounding box center [639, 314] width 1279 height 629
click at [671, 412] on html "10-901286 - VRIJE BASISISCHOOL HET SPOOR - 8700 TIELT, STATIONSTRAAT 22 10-8680…" at bounding box center [639, 314] width 1279 height 629
click at [741, 475] on html "10-901286 - VRIJE BASISISCHOOL HET SPOOR - 8700 TIELT, STATIONSTRAAT 22 10-8680…" at bounding box center [639, 314] width 1279 height 629
click at [630, 458] on html "10-901286 - VRIJE BASISISCHOOL HET SPOOR - 8700 TIELT, STATIONSTRAAT 22 10-8680…" at bounding box center [639, 314] width 1279 height 629
click at [593, 338] on html "10-901286 - VRIJE BASISISCHOOL HET SPOOR - 8700 TIELT, STATIONSTRAAT 22 10-8680…" at bounding box center [639, 314] width 1279 height 629
